Goal: Find specific page/section: Find specific page/section

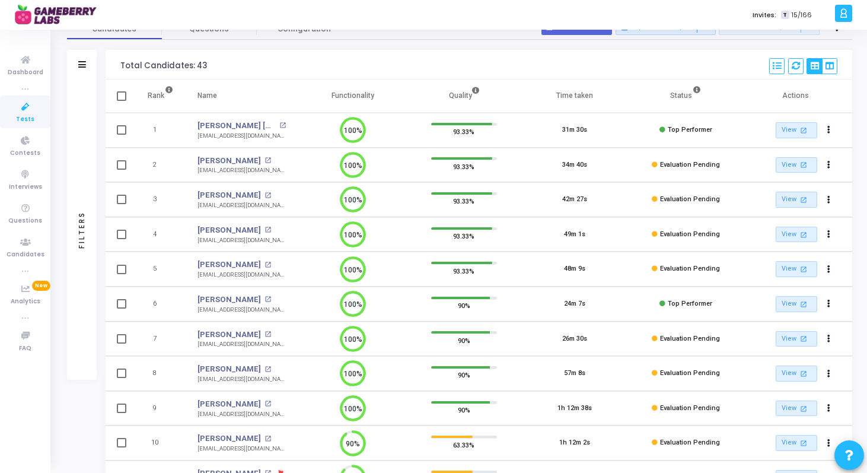
click at [23, 114] on span "Tests" at bounding box center [25, 119] width 18 height 10
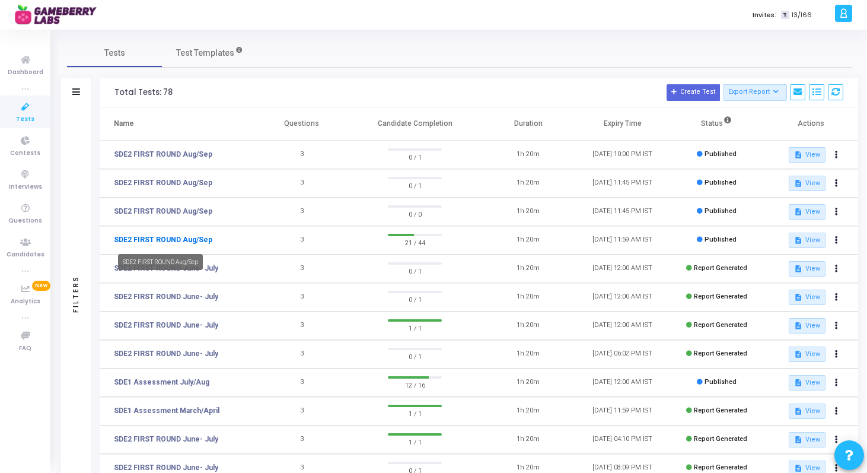
click at [189, 242] on link "SDE2 FIRST ROUND Aug/Sep" at bounding box center [163, 239] width 98 height 11
